Goal: Go to known website: Go to known website

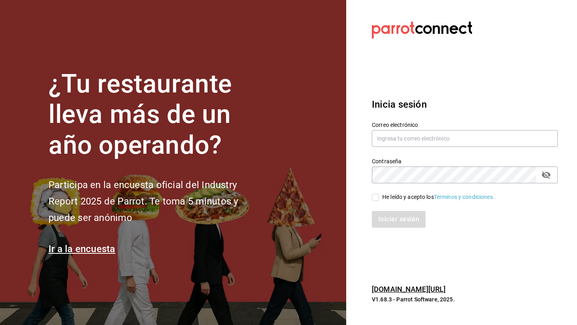
click at [415, 291] on link "[DOMAIN_NAME][URL]" at bounding box center [409, 289] width 74 height 8
click at [422, 290] on link "[DOMAIN_NAME][URL]" at bounding box center [409, 289] width 74 height 8
